Goal: Transaction & Acquisition: Purchase product/service

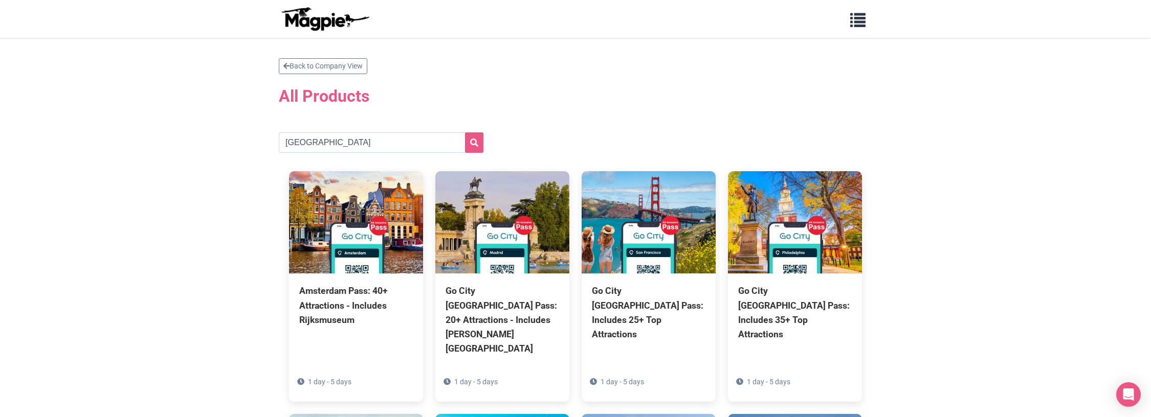
type input "[GEOGRAPHIC_DATA]"
click at [465, 132] on button "submit" at bounding box center [474, 142] width 18 height 20
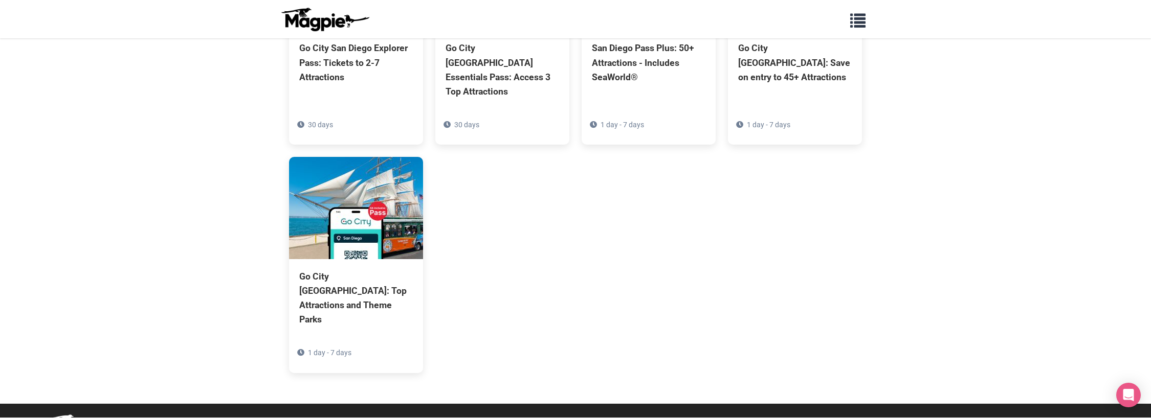
scroll to position [242, 0]
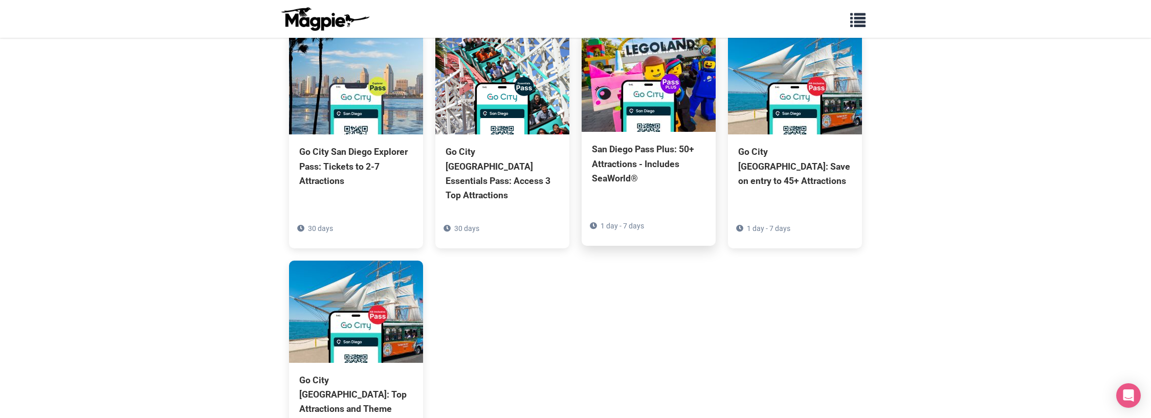
scroll to position [139, 0]
